Goal: Task Accomplishment & Management: Complete application form

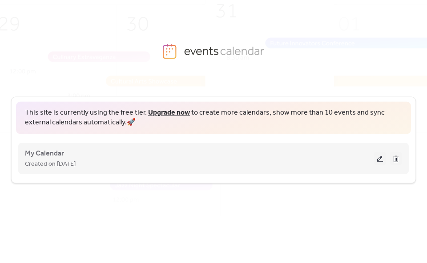
click at [76, 163] on span "Created on [DATE]" at bounding box center [50, 164] width 51 height 11
click at [44, 153] on span "My Calendar" at bounding box center [44, 153] width 39 height 11
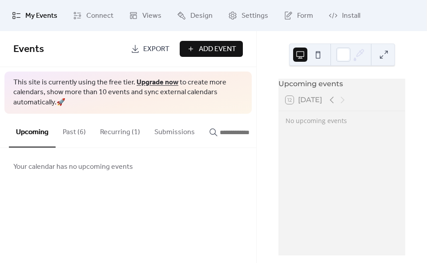
click at [206, 51] on span "Add Event" at bounding box center [217, 49] width 37 height 11
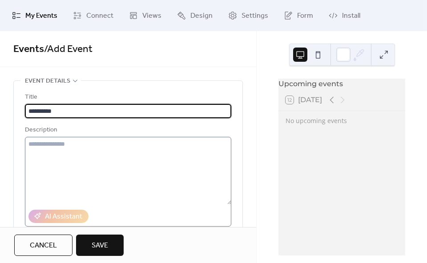
type input "**********"
click at [62, 144] on textarea at bounding box center [128, 171] width 207 height 68
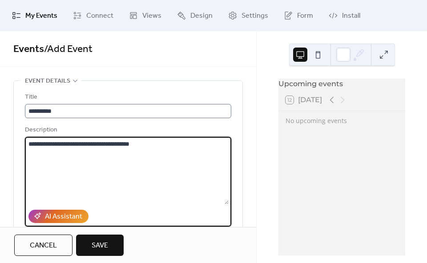
type textarea "**********"
click at [61, 111] on input "**********" at bounding box center [128, 111] width 207 height 14
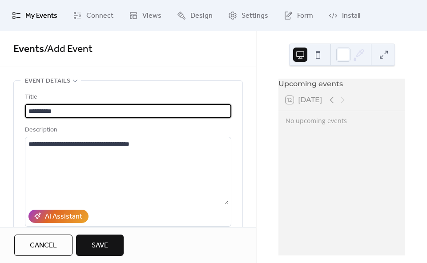
click at [61, 111] on input "**********" at bounding box center [128, 111] width 207 height 14
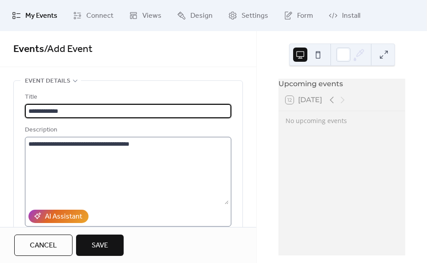
type input "**********"
click at [158, 143] on textarea "**********" at bounding box center [127, 171] width 204 height 68
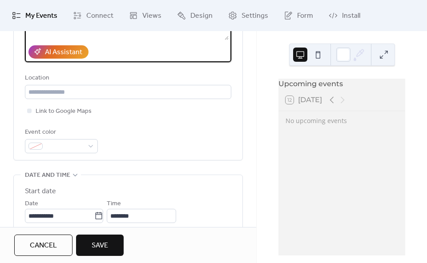
scroll to position [181, 0]
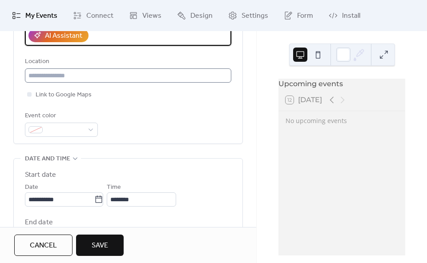
type textarea "**********"
click at [85, 75] on input "text" at bounding box center [128, 76] width 207 height 14
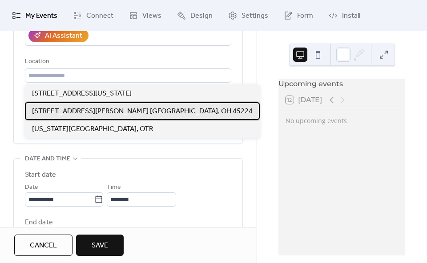
click at [81, 110] on span "[STREET_ADDRESS][PERSON_NAME] [GEOGRAPHIC_DATA], OH 45224" at bounding box center [142, 111] width 221 height 11
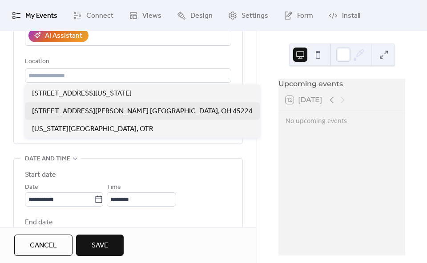
type input "**********"
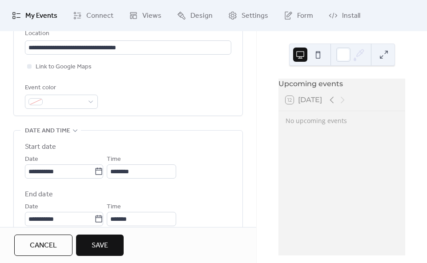
scroll to position [211, 0]
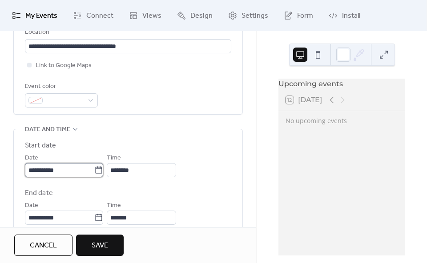
click at [82, 167] on input "**********" at bounding box center [59, 170] width 69 height 14
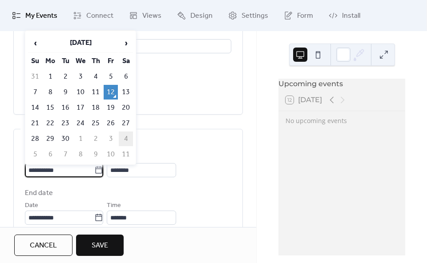
click at [124, 138] on td "4" at bounding box center [126, 139] width 14 height 15
type input "**********"
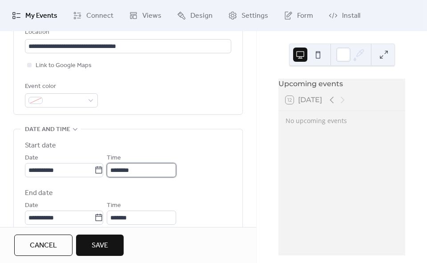
click at [130, 172] on input "********" at bounding box center [141, 170] width 69 height 14
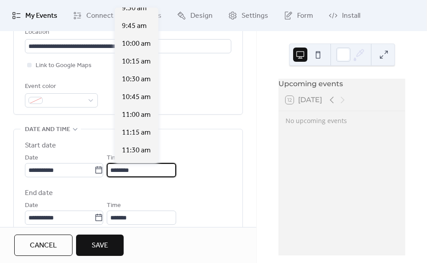
scroll to position [680, 0]
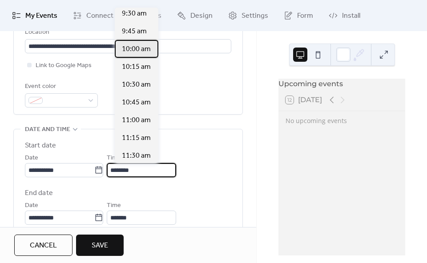
click at [133, 48] on span "10:00 am" at bounding box center [136, 49] width 29 height 11
type input "********"
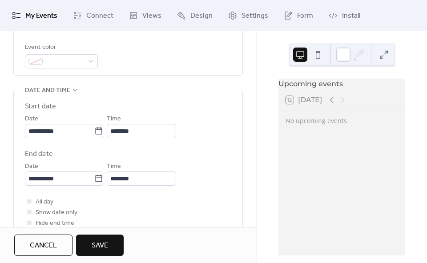
scroll to position [253, 0]
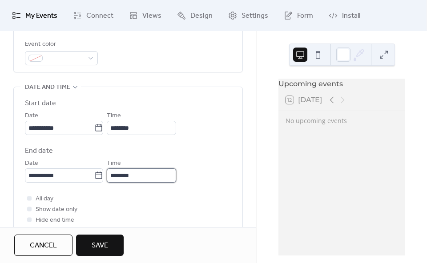
click at [140, 174] on input "********" at bounding box center [141, 176] width 69 height 14
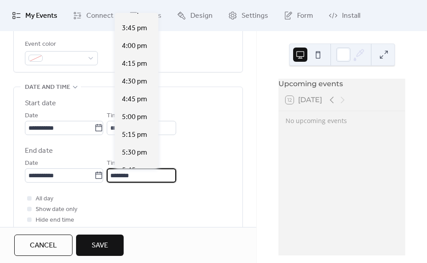
scroll to position [381, 0]
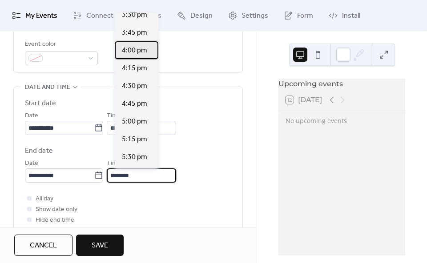
click at [137, 56] on span "4:00 pm" at bounding box center [134, 50] width 25 height 11
type input "*******"
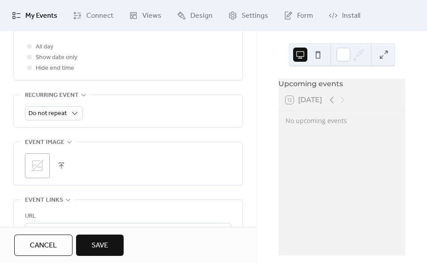
scroll to position [405, 0]
click at [41, 166] on icon at bounding box center [37, 165] width 12 height 12
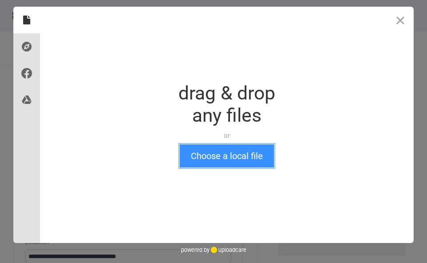
click at [220, 154] on button "Choose a local file" at bounding box center [227, 156] width 94 height 23
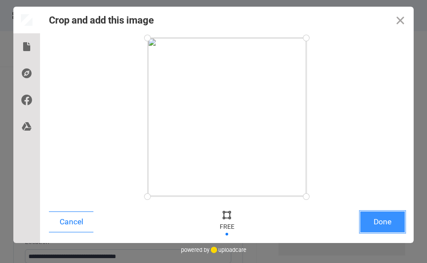
click at [384, 215] on button "Done" at bounding box center [383, 222] width 45 height 21
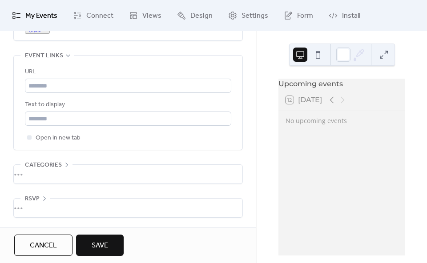
scroll to position [551, 0]
click at [102, 245] on span "Save" at bounding box center [100, 246] width 16 height 11
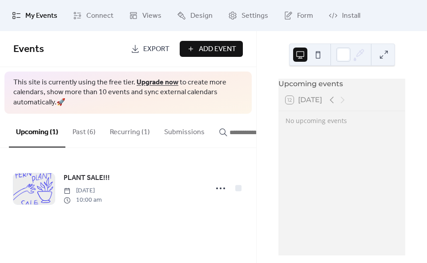
click at [46, 16] on span "My Events" at bounding box center [41, 16] width 32 height 11
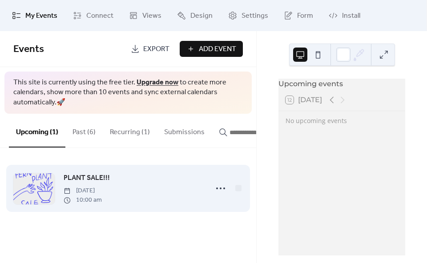
click at [92, 177] on span "PLANT SALE!!!" at bounding box center [87, 178] width 46 height 11
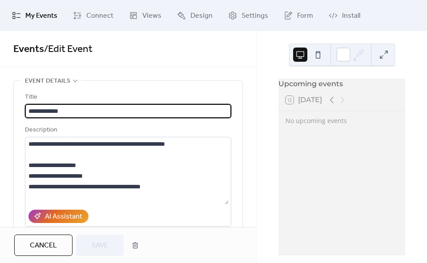
click at [39, 12] on span "My Events" at bounding box center [41, 16] width 32 height 11
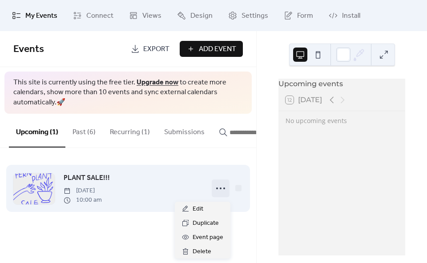
click at [224, 196] on icon at bounding box center [221, 189] width 14 height 14
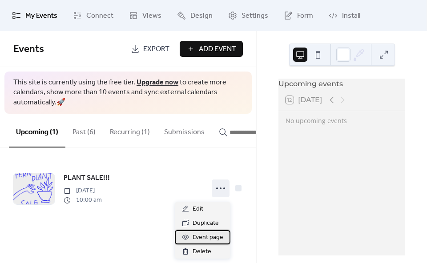
click at [216, 234] on span "Event page" at bounding box center [208, 238] width 31 height 11
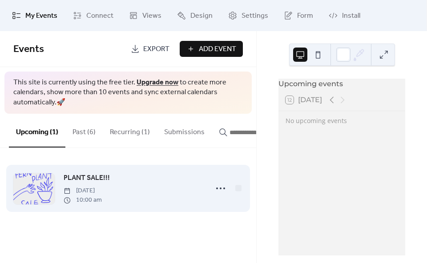
click at [83, 182] on span "PLANT SALE!!!" at bounding box center [87, 178] width 46 height 11
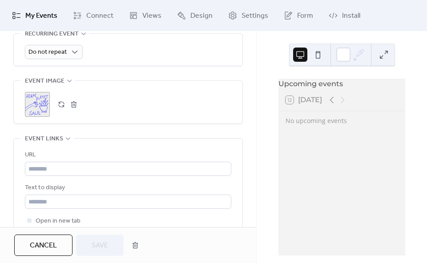
scroll to position [482, 0]
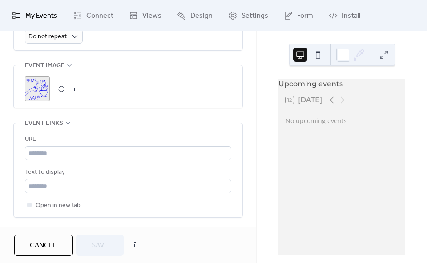
click at [292, 104] on div "12 [DATE]" at bounding box center [304, 100] width 36 height 8
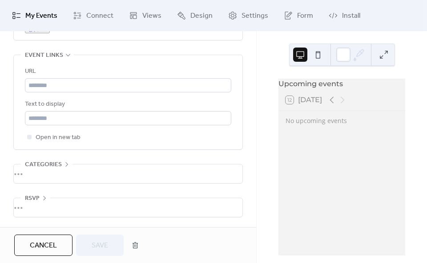
click at [99, 247] on div "Cancel Save" at bounding box center [78, 245] width 129 height 21
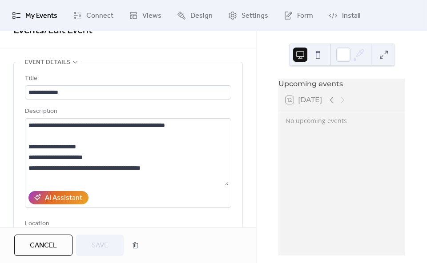
scroll to position [0, 0]
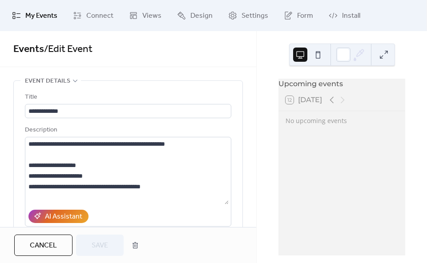
click at [150, 57] on span "Events / Edit Event" at bounding box center [128, 50] width 230 height 18
click at [57, 247] on span "Cancel" at bounding box center [43, 246] width 27 height 11
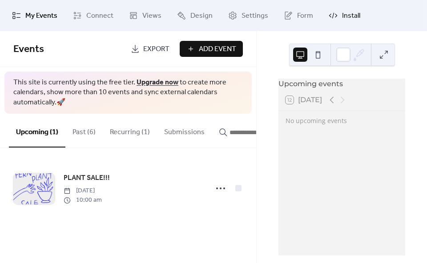
click at [342, 20] on span "Install" at bounding box center [351, 16] width 18 height 11
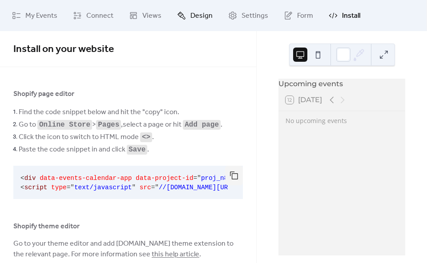
click at [191, 18] on span "Design" at bounding box center [202, 16] width 22 height 11
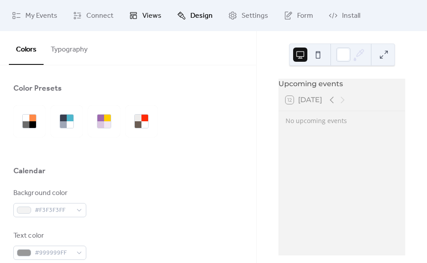
click at [146, 17] on span "Views" at bounding box center [151, 16] width 19 height 11
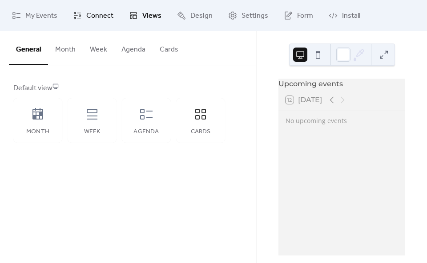
click at [104, 17] on span "Connect" at bounding box center [99, 16] width 27 height 11
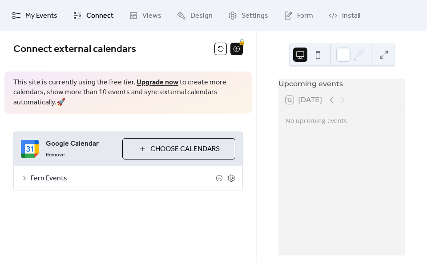
click at [47, 15] on span "My Events" at bounding box center [41, 16] width 32 height 11
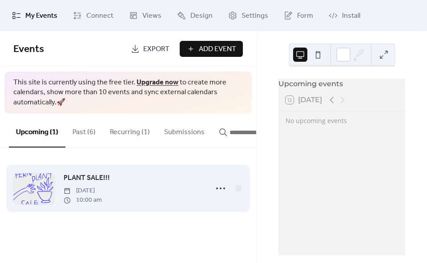
click at [30, 197] on div at bounding box center [33, 189] width 41 height 31
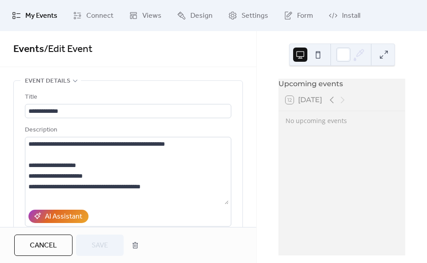
click at [49, 248] on span "Cancel" at bounding box center [43, 246] width 27 height 11
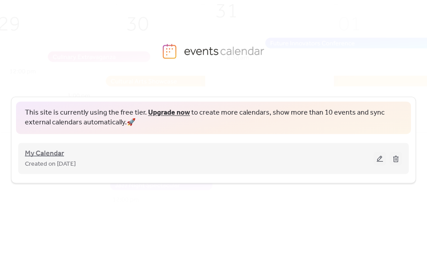
click at [44, 157] on span "My Calendar" at bounding box center [44, 153] width 39 height 11
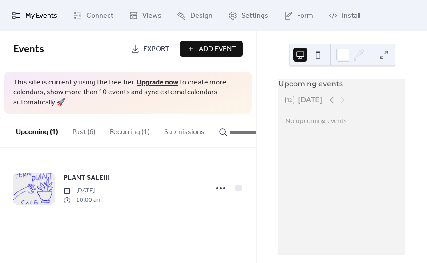
click at [316, 104] on div "12 [DATE]" at bounding box center [304, 100] width 36 height 8
click at [312, 104] on div "12 [DATE]" at bounding box center [304, 100] width 36 height 8
click at [312, 89] on div "Upcoming events" at bounding box center [342, 84] width 127 height 11
click at [288, 104] on div "12 [DATE]" at bounding box center [304, 100] width 36 height 8
click at [302, 85] on div "Upcoming events" at bounding box center [342, 84] width 127 height 11
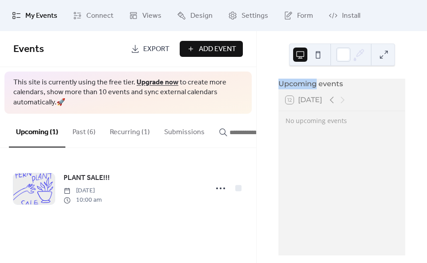
click at [302, 85] on div "Upcoming events" at bounding box center [342, 84] width 127 height 11
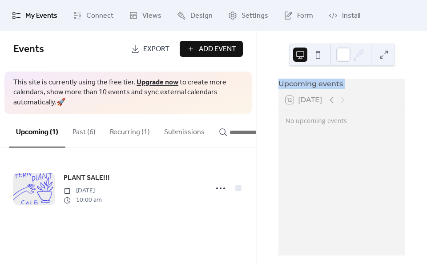
click at [302, 85] on div "Upcoming events" at bounding box center [342, 84] width 127 height 11
click at [306, 102] on div "12 [DATE]" at bounding box center [304, 100] width 36 height 8
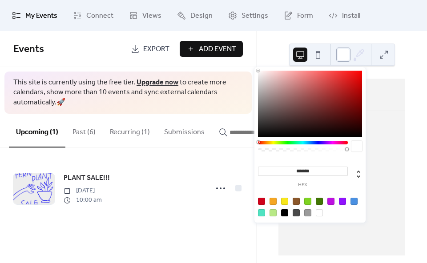
click at [347, 52] on div at bounding box center [343, 55] width 14 height 14
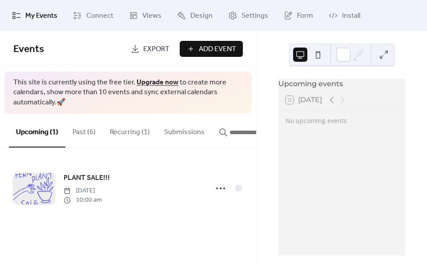
click at [379, 53] on button at bounding box center [384, 55] width 14 height 14
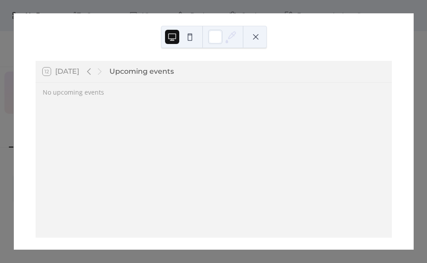
click at [92, 44] on div "12 [DATE] Upcoming events No upcoming events" at bounding box center [214, 131] width 400 height 237
click at [255, 35] on button at bounding box center [256, 37] width 14 height 14
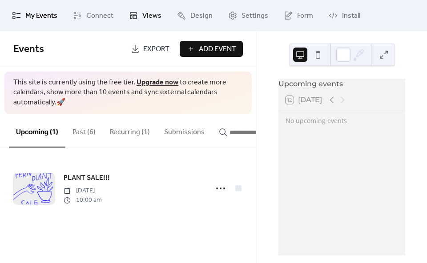
click at [142, 16] on span "Views" at bounding box center [151, 16] width 19 height 11
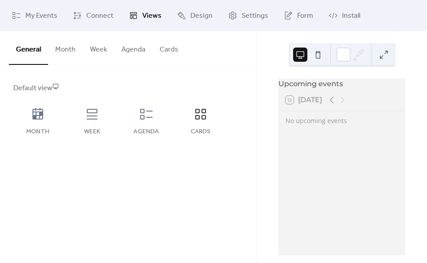
click at [72, 52] on button "Month" at bounding box center [65, 47] width 35 height 33
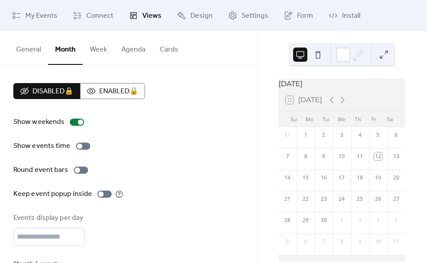
click at [95, 49] on button "Week" at bounding box center [99, 47] width 32 height 33
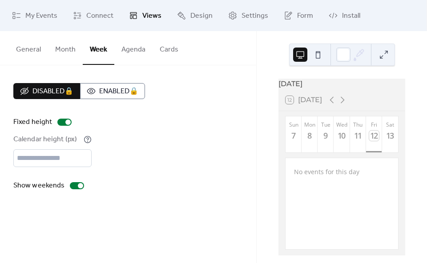
click at [137, 48] on button "Agenda" at bounding box center [133, 47] width 38 height 33
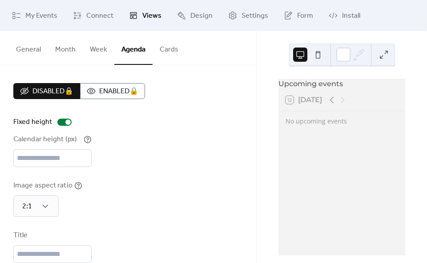
click at [178, 47] on button "Cards" at bounding box center [169, 47] width 33 height 33
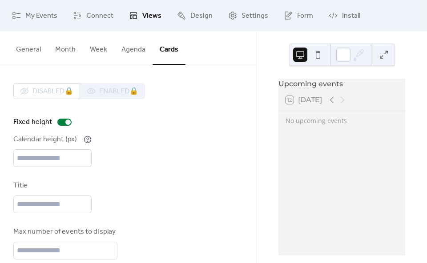
click at [138, 47] on button "Agenda" at bounding box center [133, 47] width 38 height 33
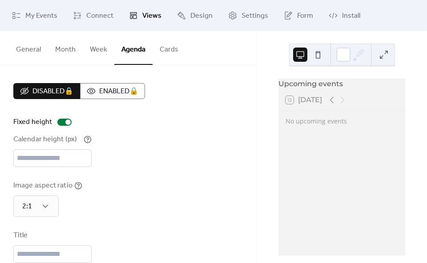
click at [97, 51] on button "Week" at bounding box center [99, 47] width 32 height 33
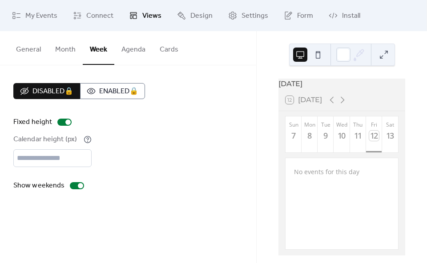
click at [70, 49] on button "Month" at bounding box center [65, 47] width 35 height 33
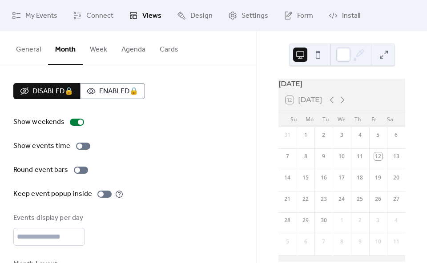
click at [24, 51] on button "General" at bounding box center [28, 47] width 39 height 33
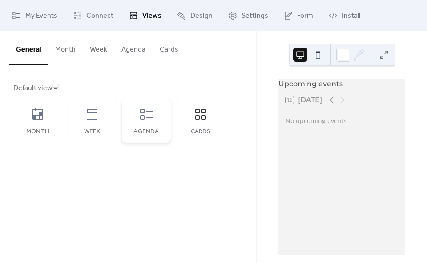
click at [154, 118] on div "Agenda" at bounding box center [146, 120] width 49 height 45
click at [104, 116] on div "Week" at bounding box center [92, 120] width 49 height 45
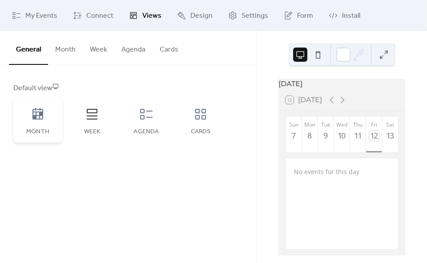
click at [47, 118] on div "Month" at bounding box center [37, 120] width 49 height 45
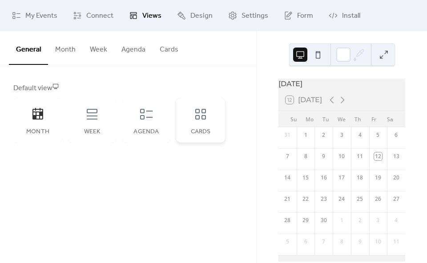
click at [201, 115] on icon at bounding box center [201, 114] width 14 height 14
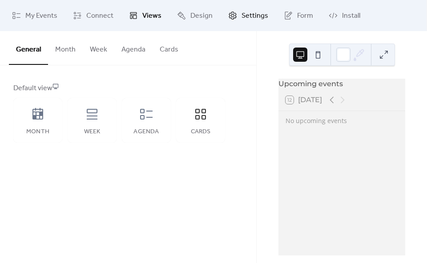
click at [265, 14] on link "Settings" at bounding box center [248, 16] width 53 height 24
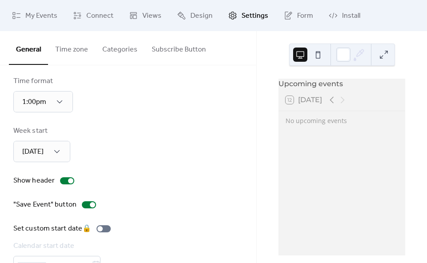
scroll to position [85, 0]
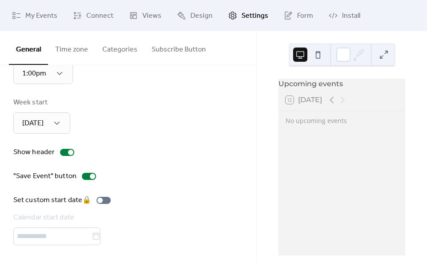
click at [83, 53] on button "Time zone" at bounding box center [71, 47] width 47 height 33
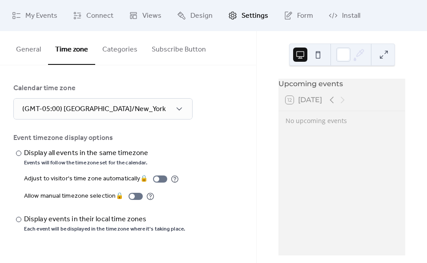
click at [24, 47] on button "General" at bounding box center [28, 47] width 39 height 33
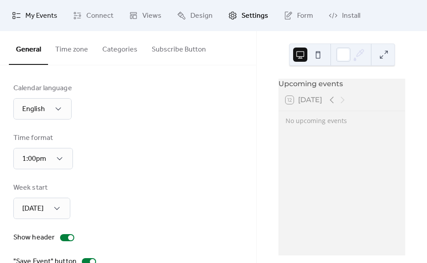
click at [37, 13] on span "My Events" at bounding box center [41, 16] width 32 height 11
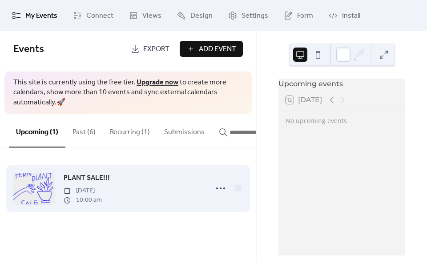
click at [32, 201] on div at bounding box center [33, 189] width 41 height 31
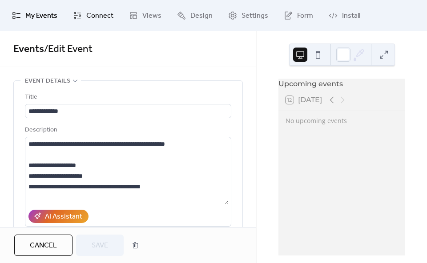
click at [94, 19] on span "Connect" at bounding box center [99, 16] width 27 height 11
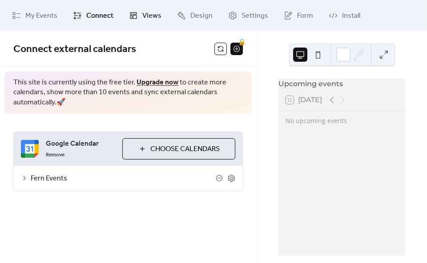
click at [147, 17] on span "Views" at bounding box center [151, 16] width 19 height 11
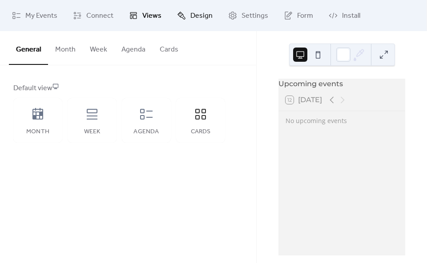
click at [208, 14] on span "Design" at bounding box center [202, 16] width 22 height 11
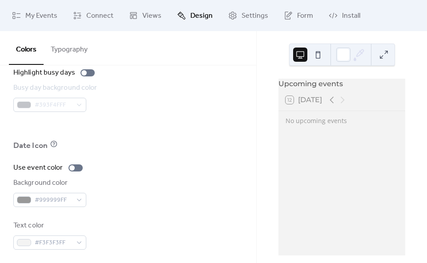
scroll to position [665, 0]
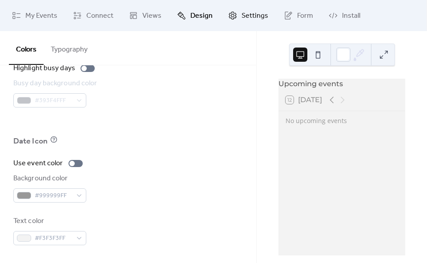
click at [242, 15] on span "Settings" at bounding box center [255, 16] width 27 height 11
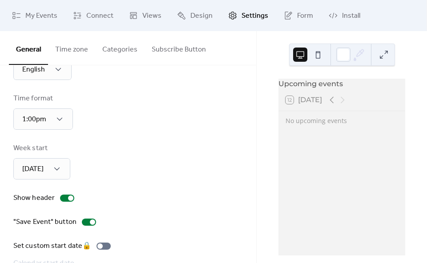
scroll to position [85, 0]
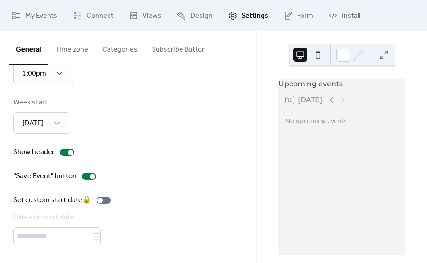
click at [78, 50] on button "Time zone" at bounding box center [71, 47] width 47 height 33
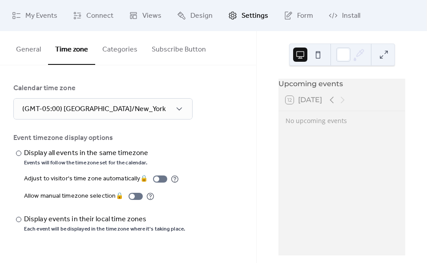
click at [118, 50] on button "Categories" at bounding box center [119, 47] width 49 height 33
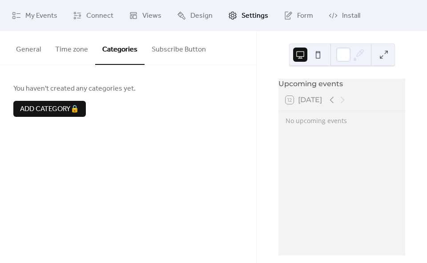
click at [172, 50] on button "Subscribe Button" at bounding box center [179, 47] width 69 height 33
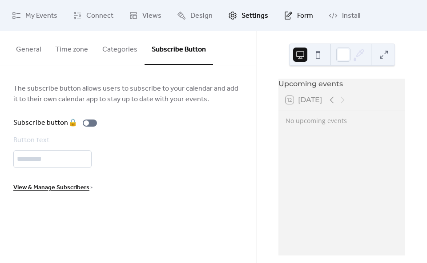
click at [302, 14] on span "Form" at bounding box center [305, 16] width 16 height 11
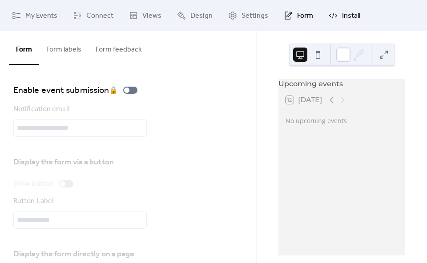
click at [360, 14] on link "Install" at bounding box center [344, 16] width 45 height 24
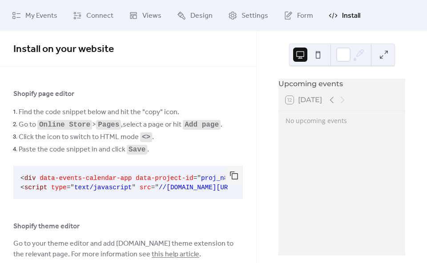
scroll to position [75, 0]
